Goal: Task Accomplishment & Management: Use online tool/utility

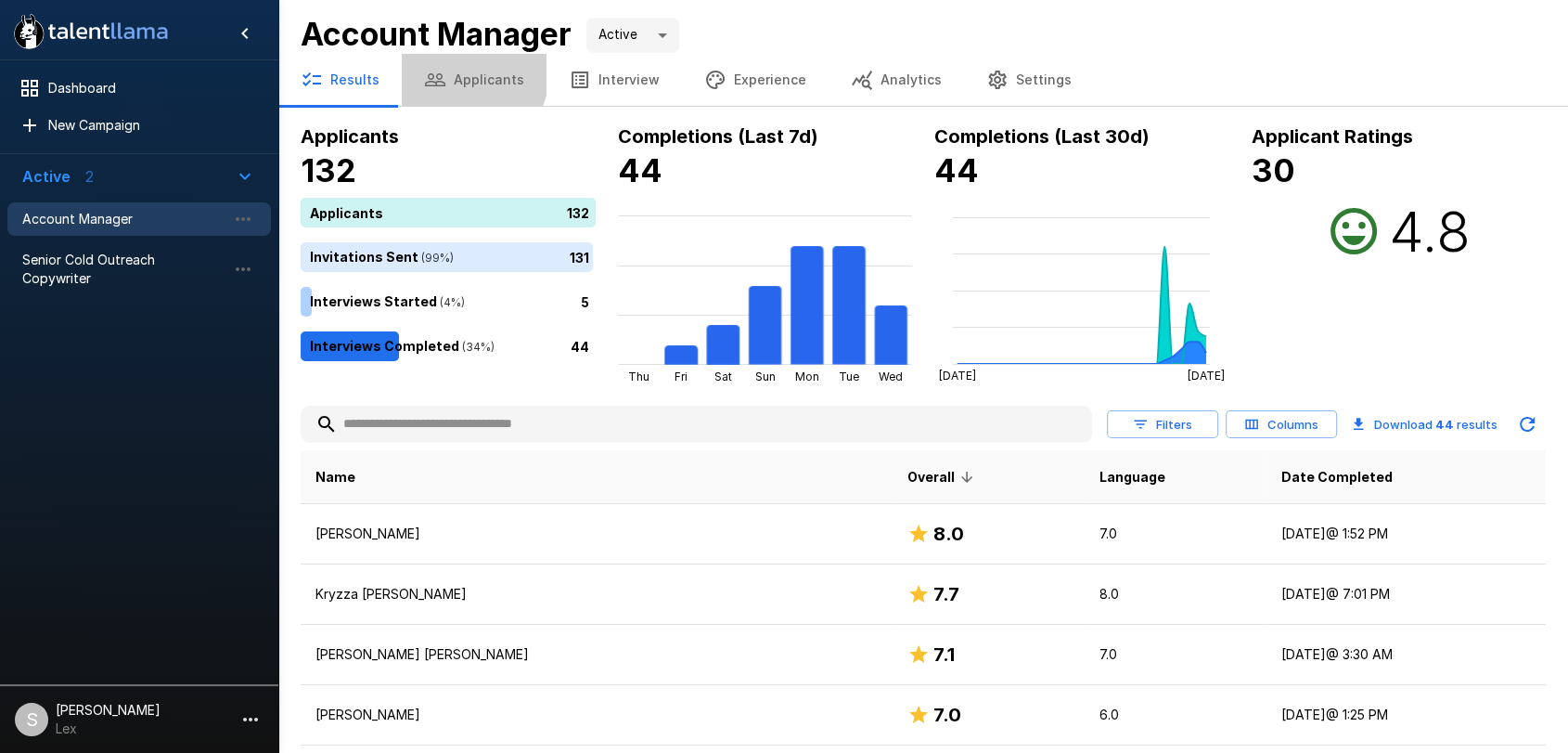
click at [459, 73] on button "Applicants" at bounding box center [474, 79] width 145 height 52
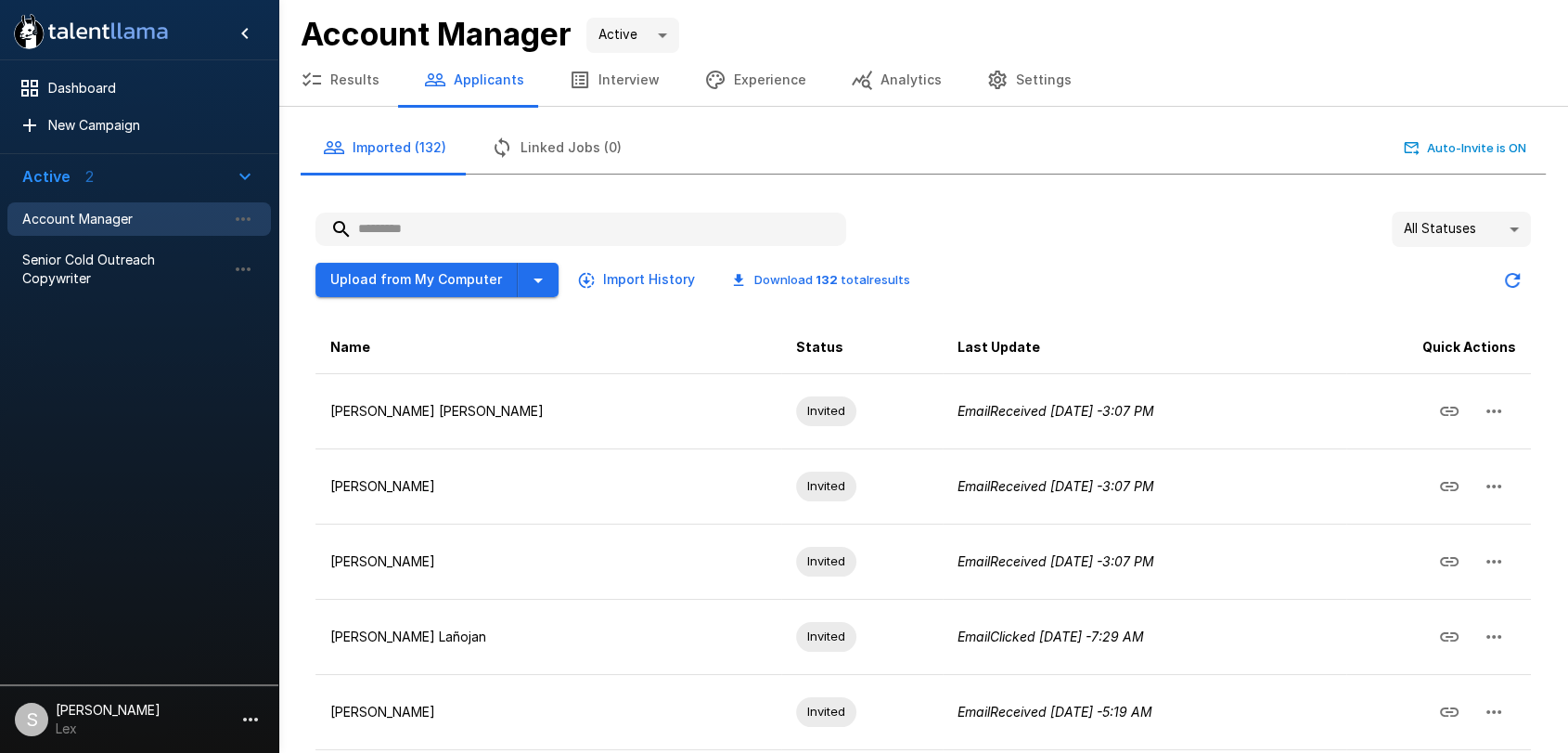
click at [429, 239] on input "text" at bounding box center [580, 229] width 531 height 34
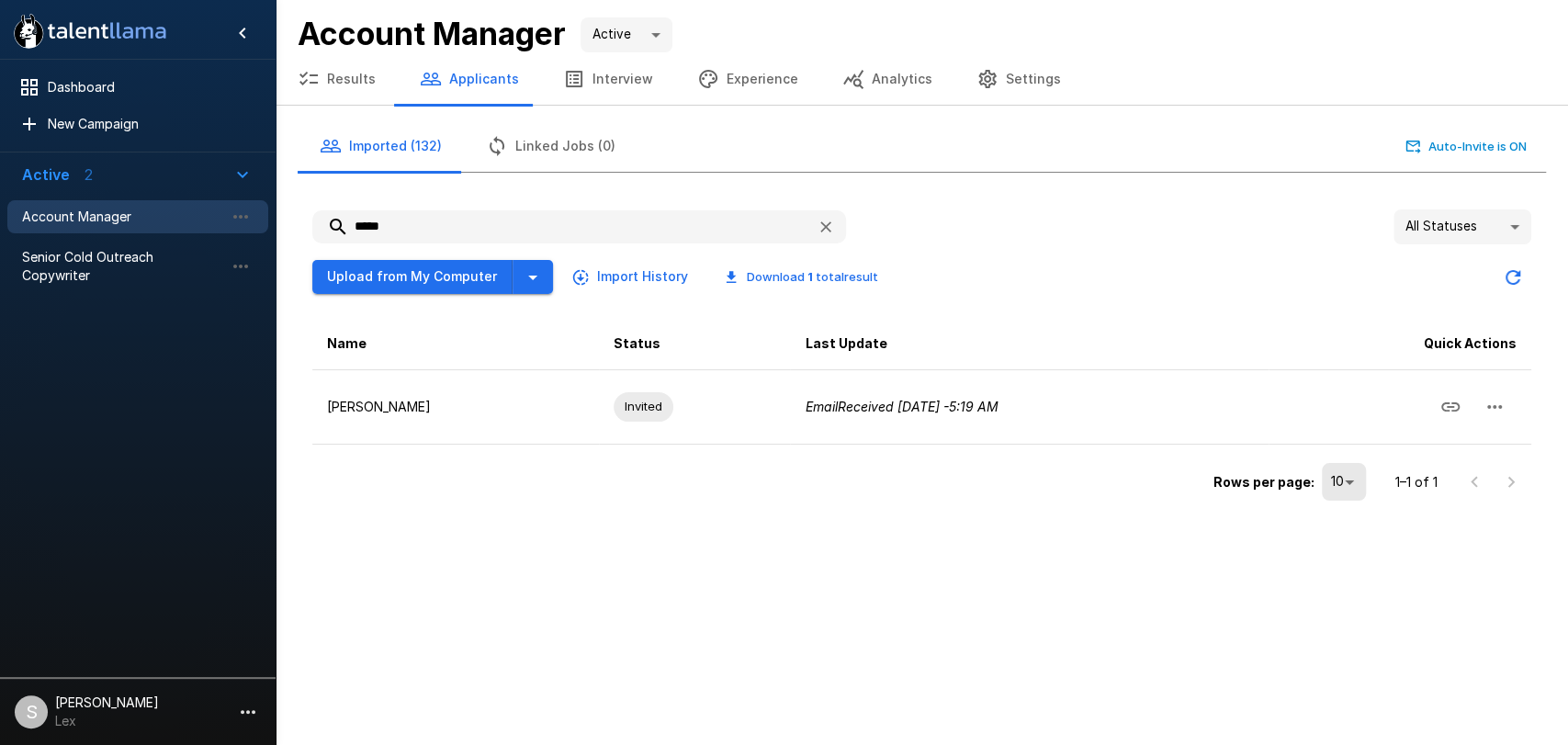
drag, startPoint x: 427, startPoint y: 226, endPoint x: 317, endPoint y: 227, distance: 110.0
click at [317, 227] on input "*****" at bounding box center [557, 227] width 490 height 33
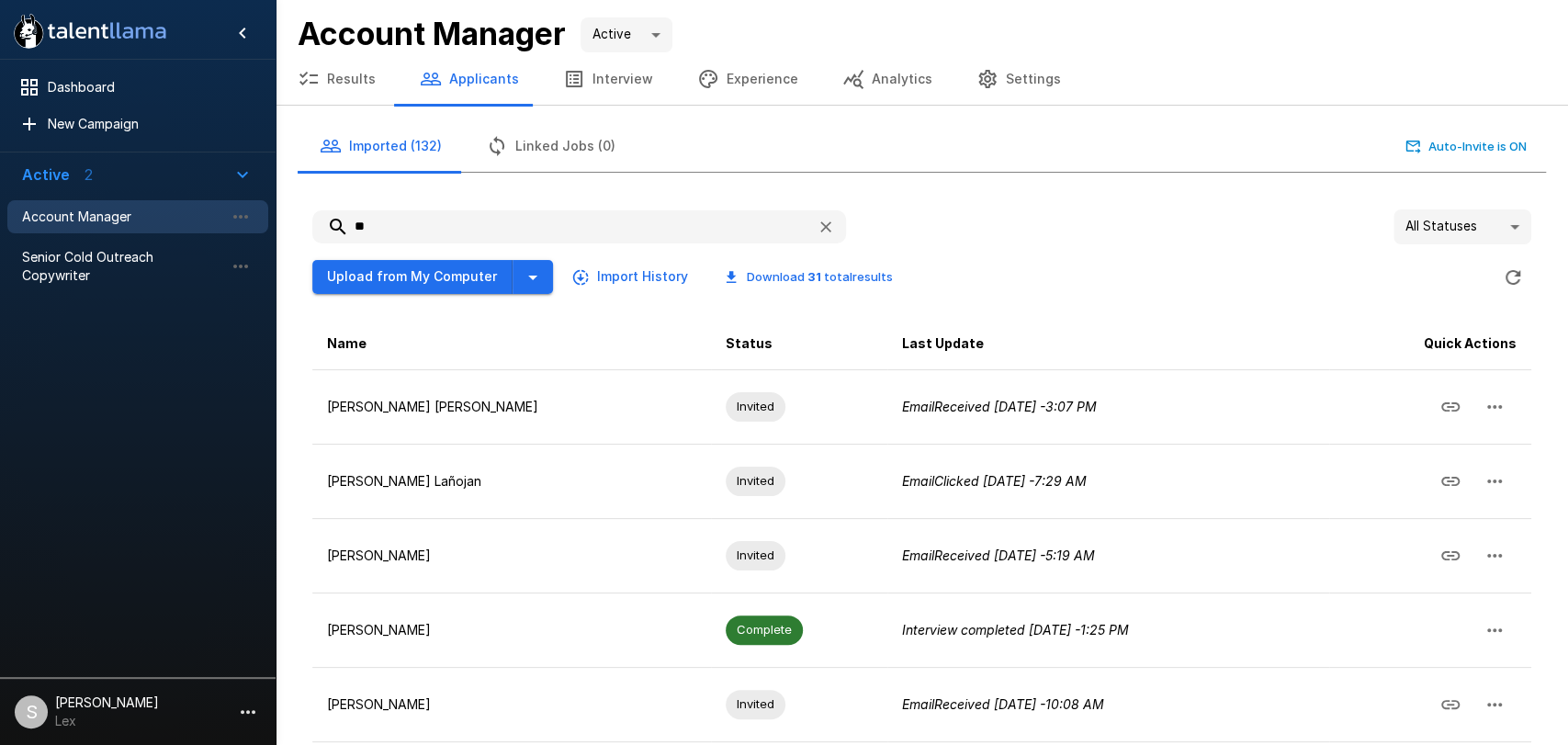
type input "*"
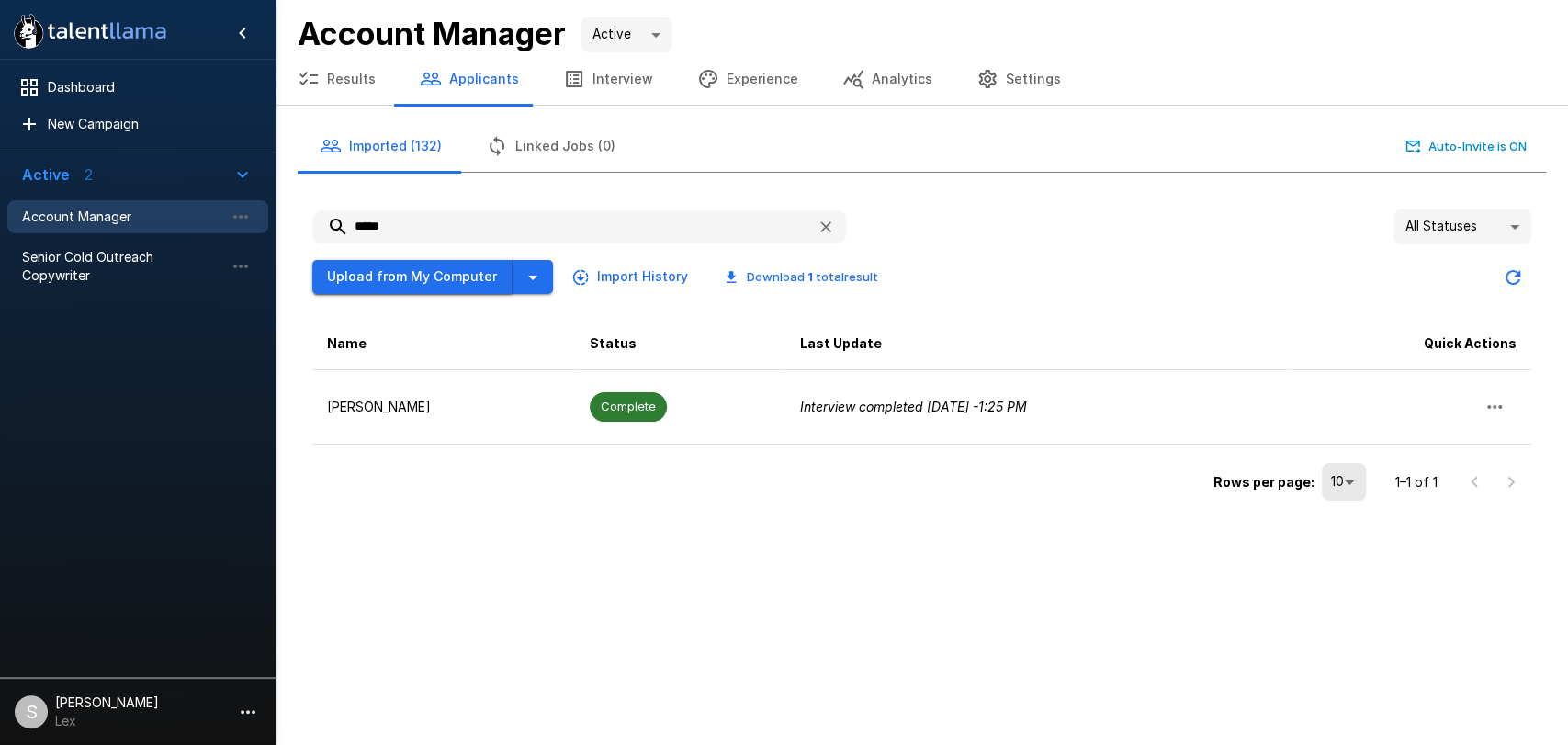
type input "*****"
click at [411, 274] on button "Upload from My Computer" at bounding box center [412, 277] width 200 height 34
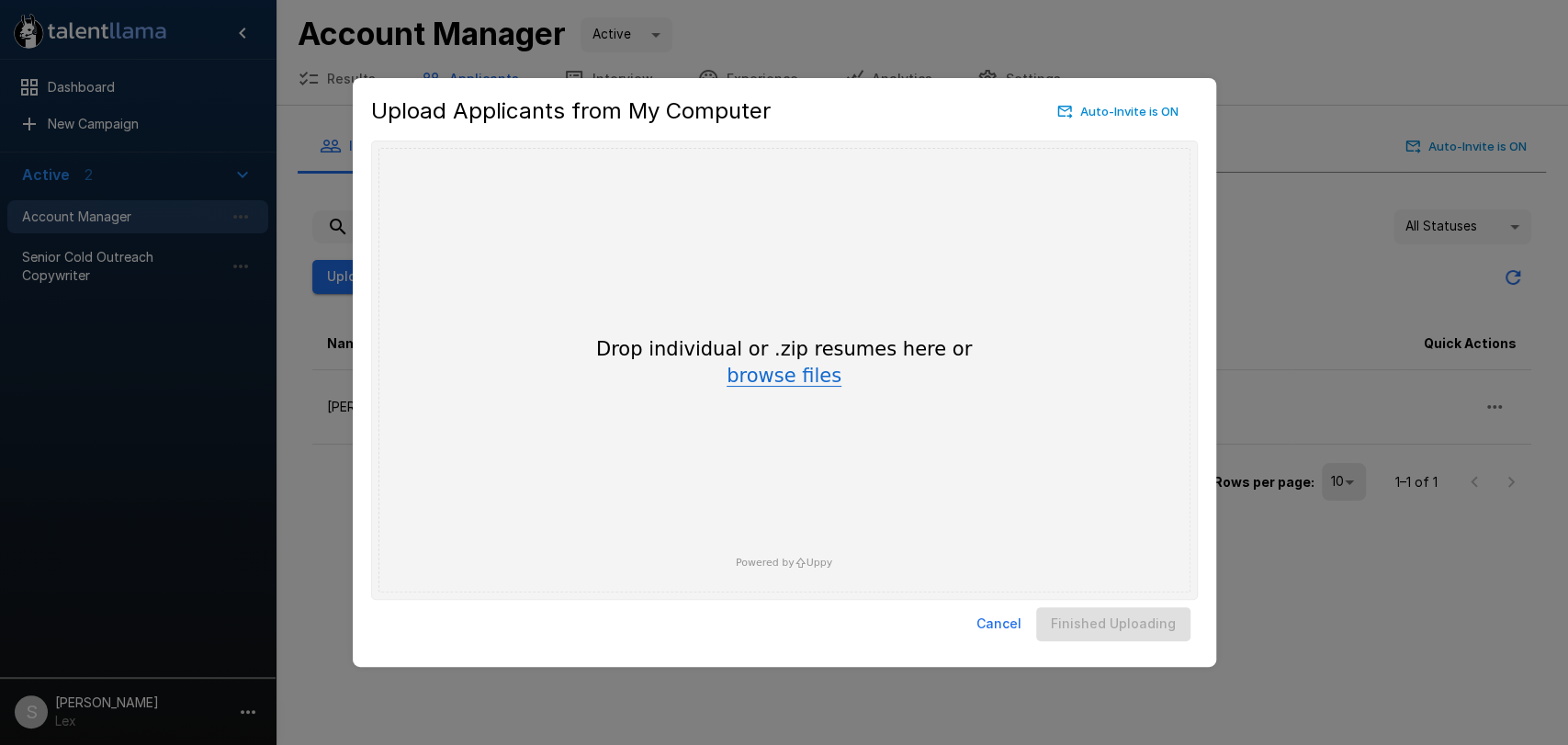
click at [777, 385] on button "browse files" at bounding box center [784, 376] width 115 height 21
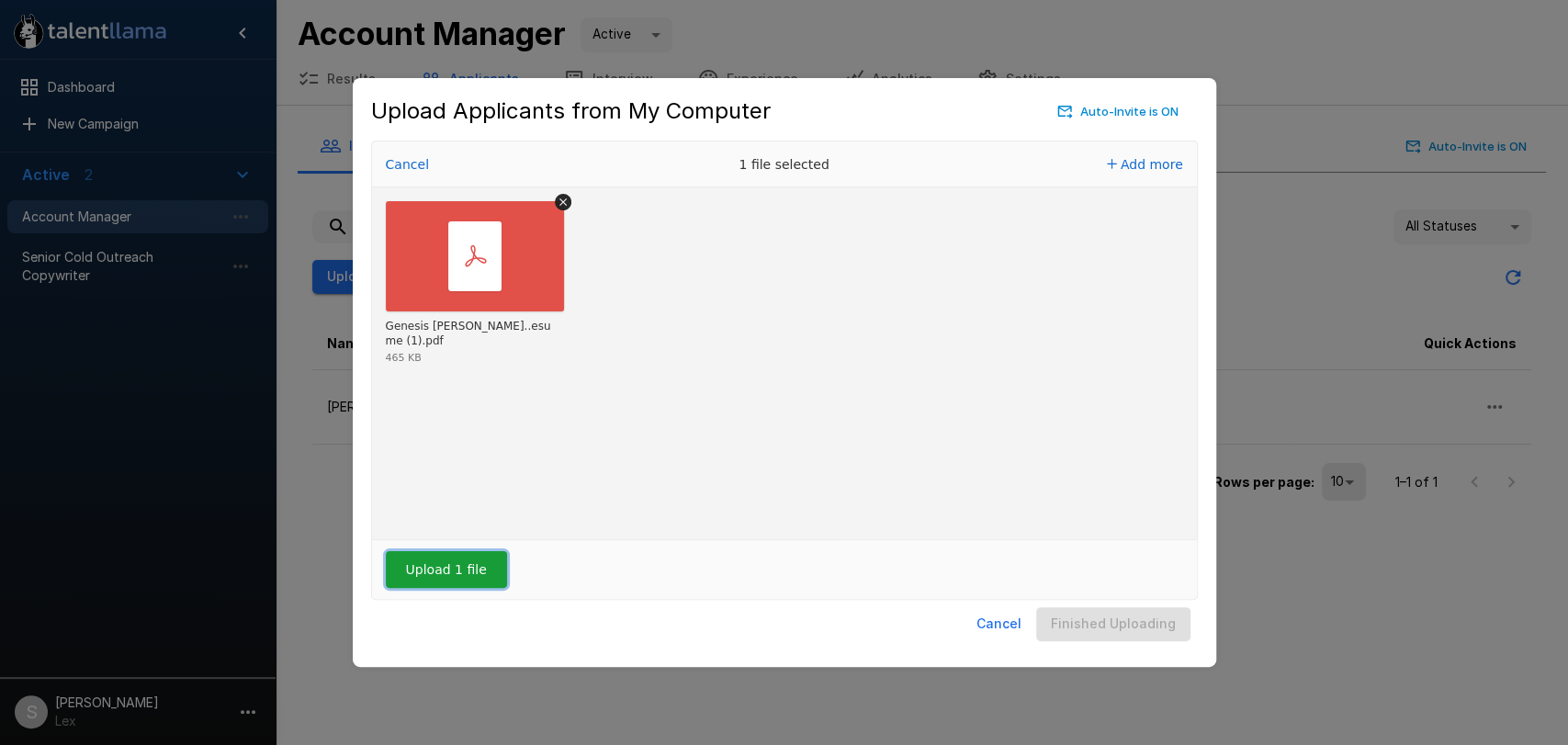
click at [434, 575] on button "Upload 1 file" at bounding box center [446, 568] width 121 height 36
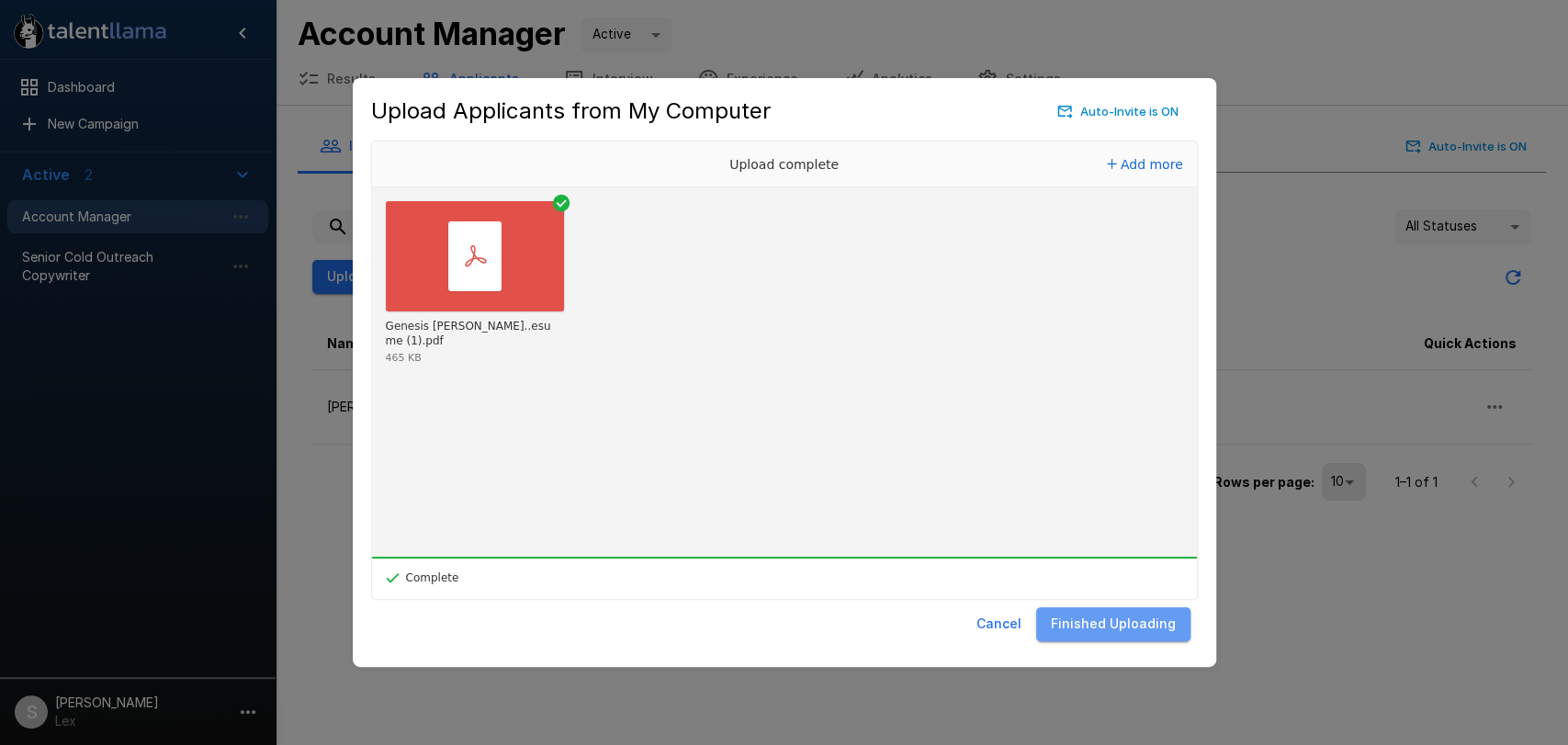
click at [1124, 628] on button "Finished Uploading" at bounding box center [1112, 623] width 154 height 34
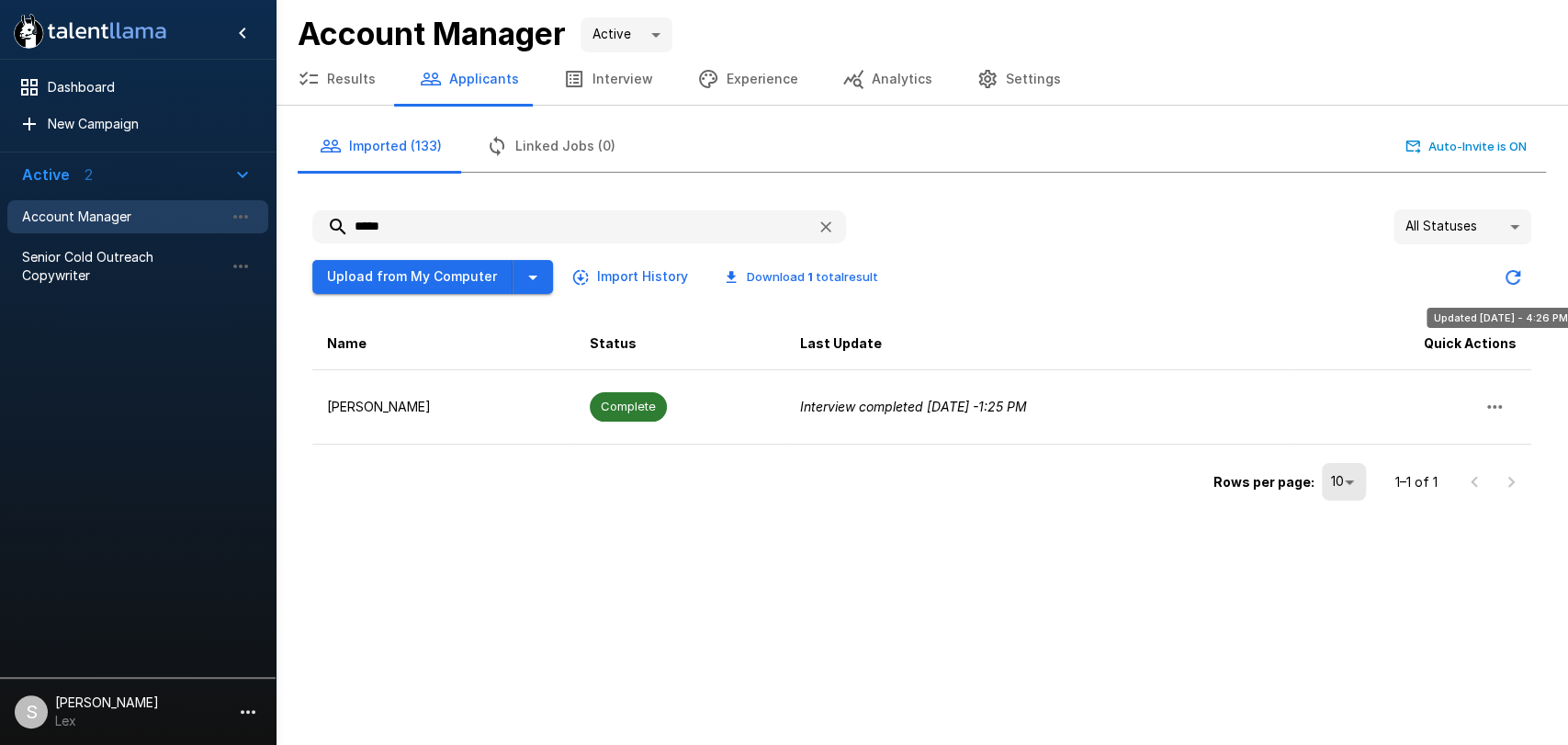
click at [1513, 278] on icon "Updated Today - 4:26 PM" at bounding box center [1512, 277] width 22 height 22
click at [826, 227] on icon "button" at bounding box center [825, 226] width 11 height 11
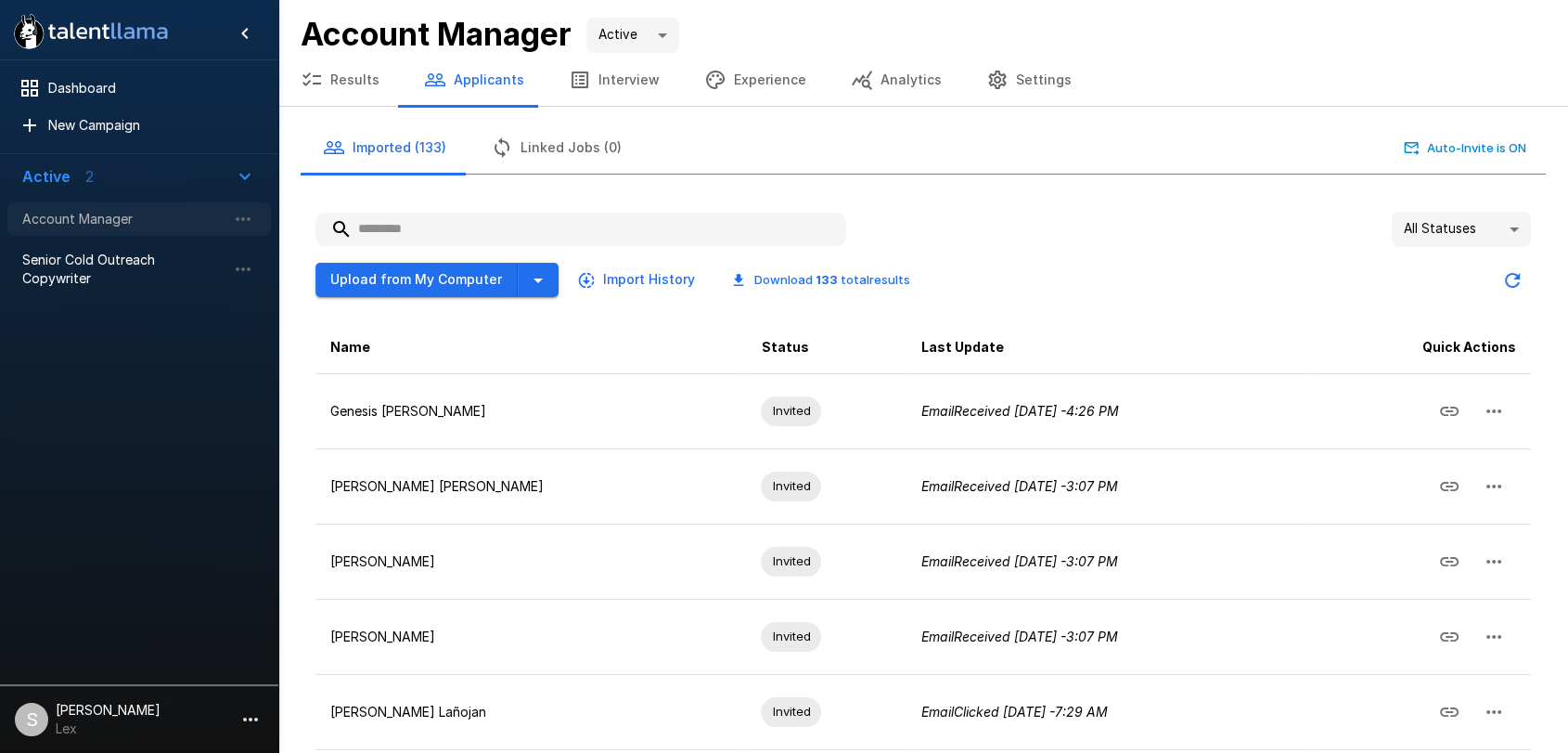
click at [89, 223] on span "Account Manager" at bounding box center [124, 218] width 204 height 19
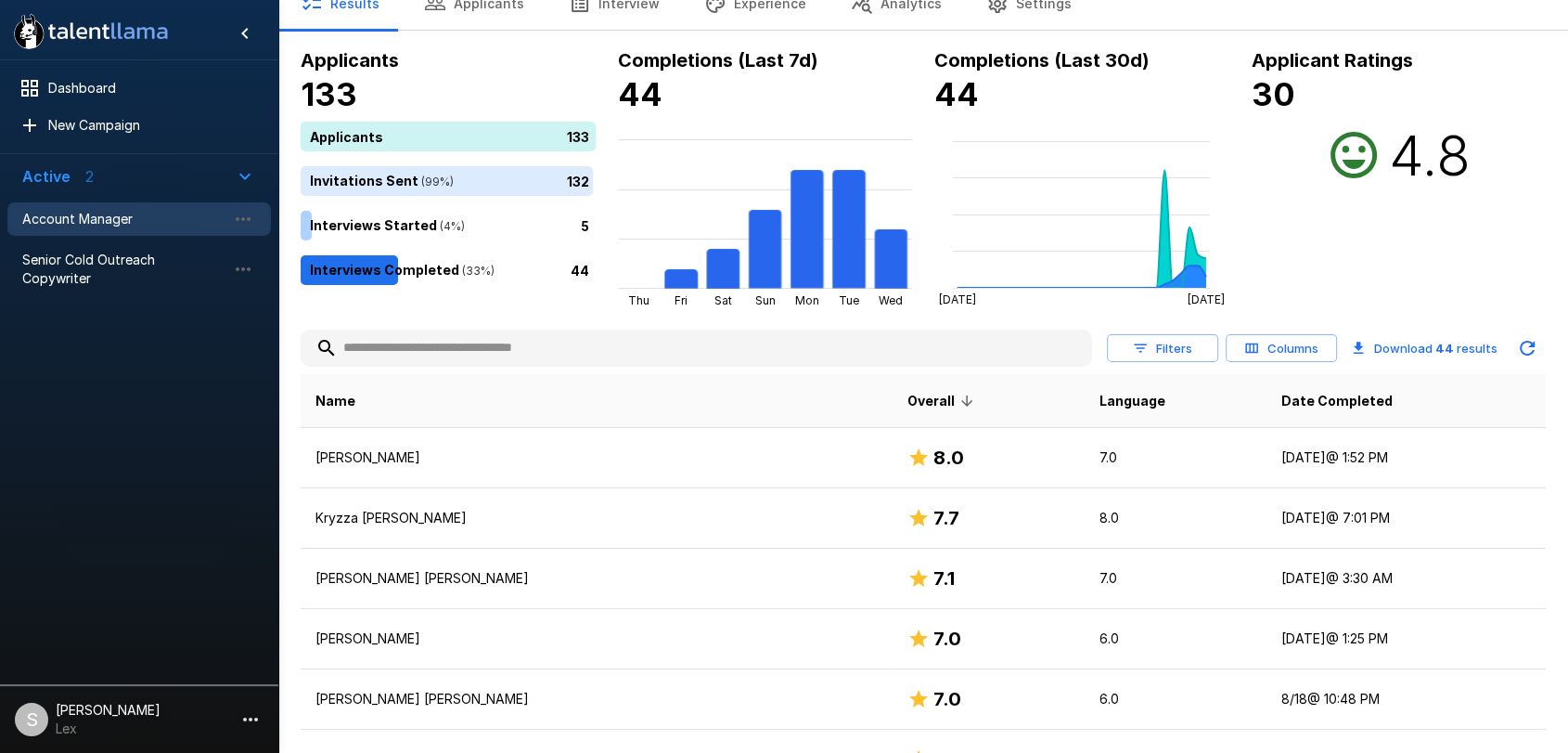
scroll to position [54, 0]
